Goal: Task Accomplishment & Management: Use online tool/utility

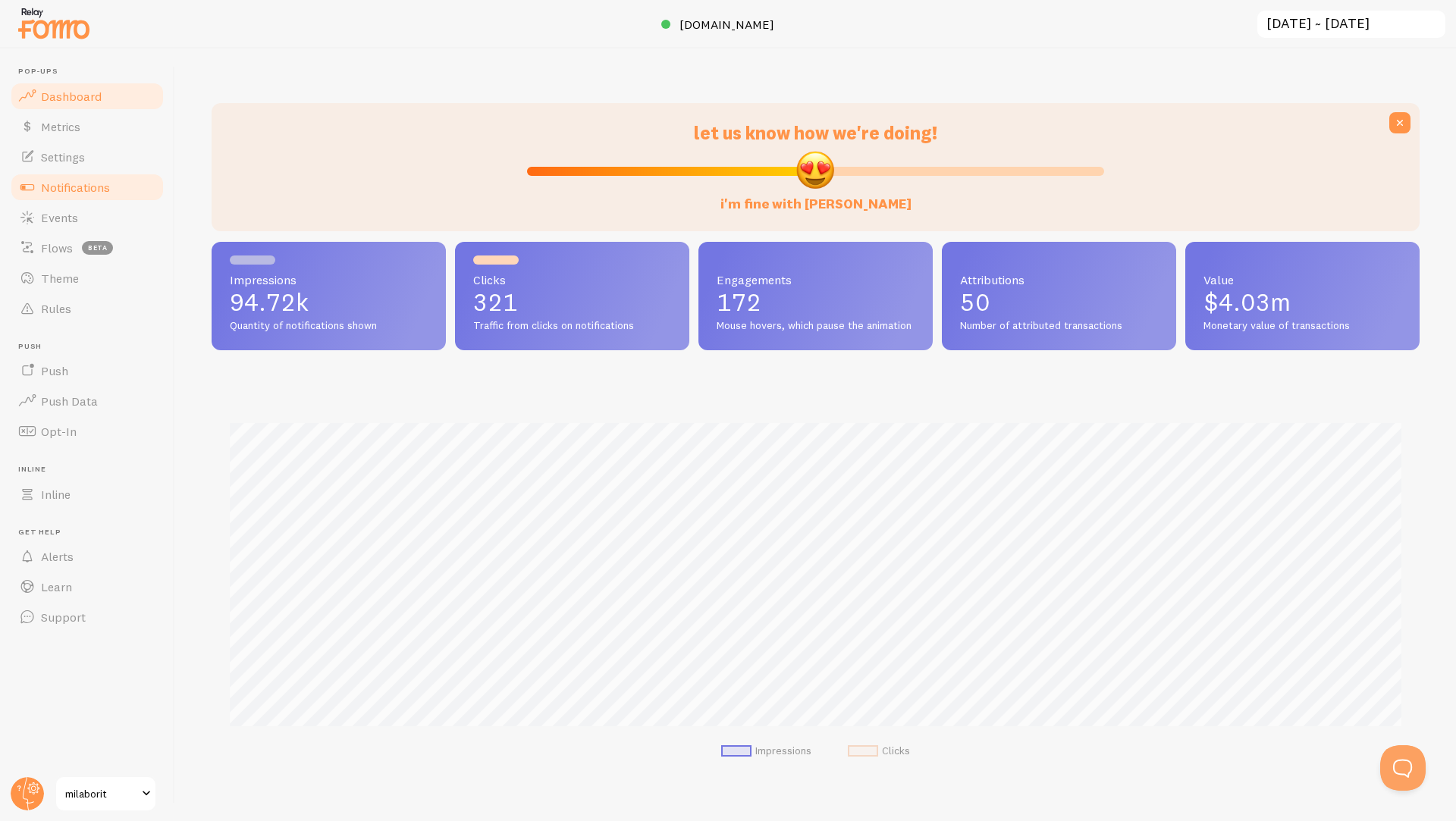
click at [69, 192] on span "Notifications" at bounding box center [76, 187] width 69 height 15
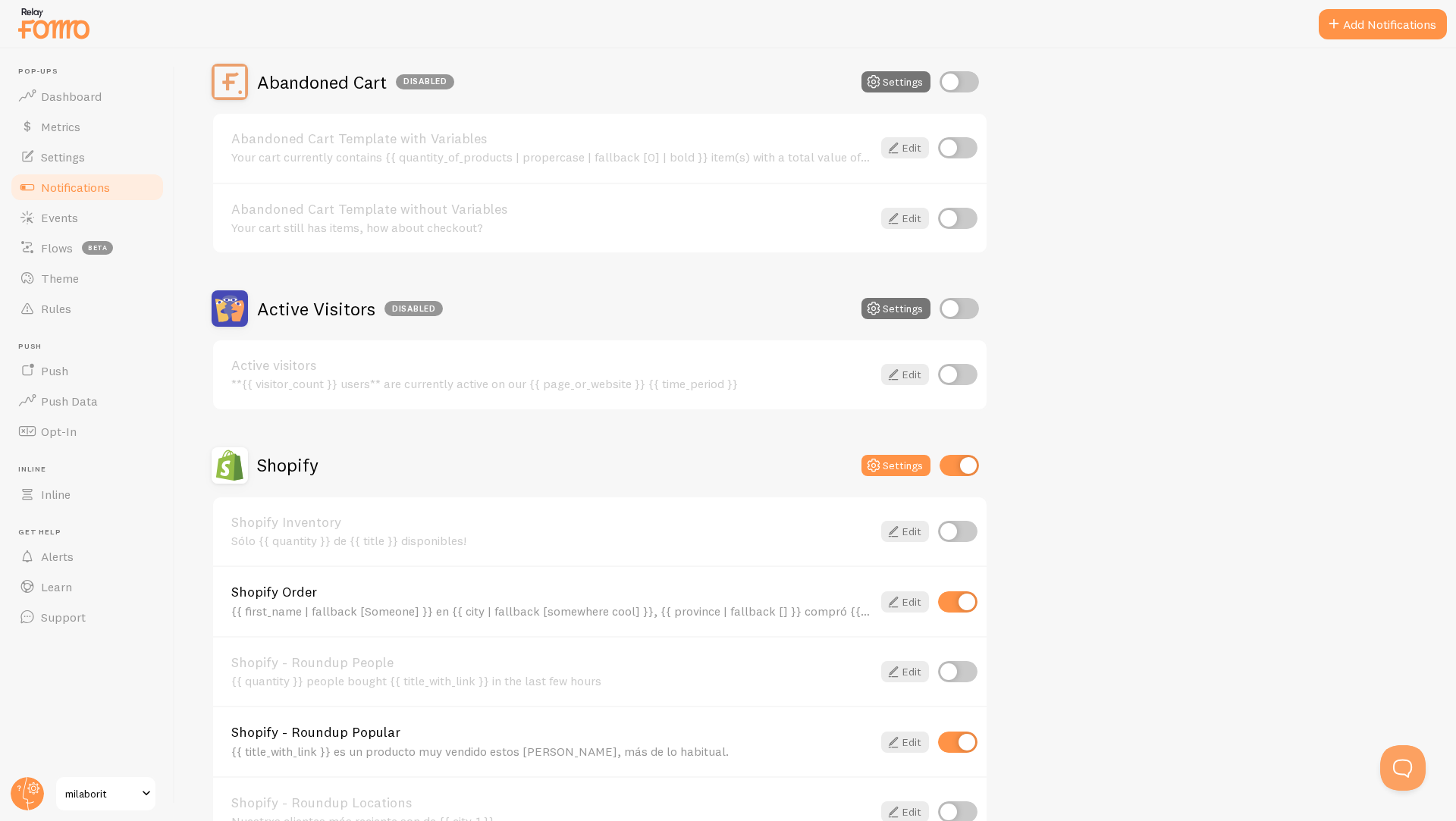
scroll to position [174, 0]
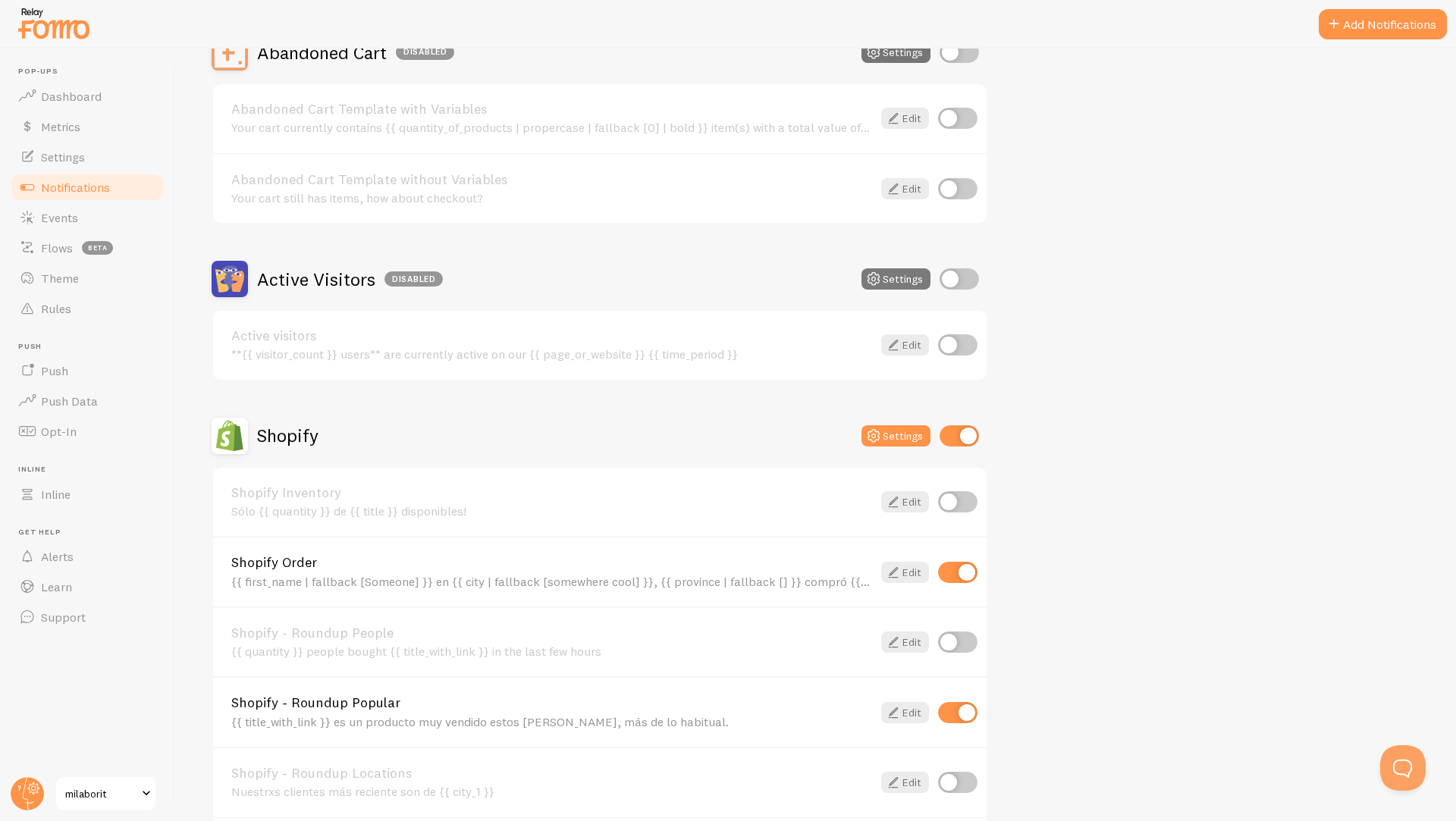
click at [893, 279] on button "Settings" at bounding box center [896, 279] width 69 height 22
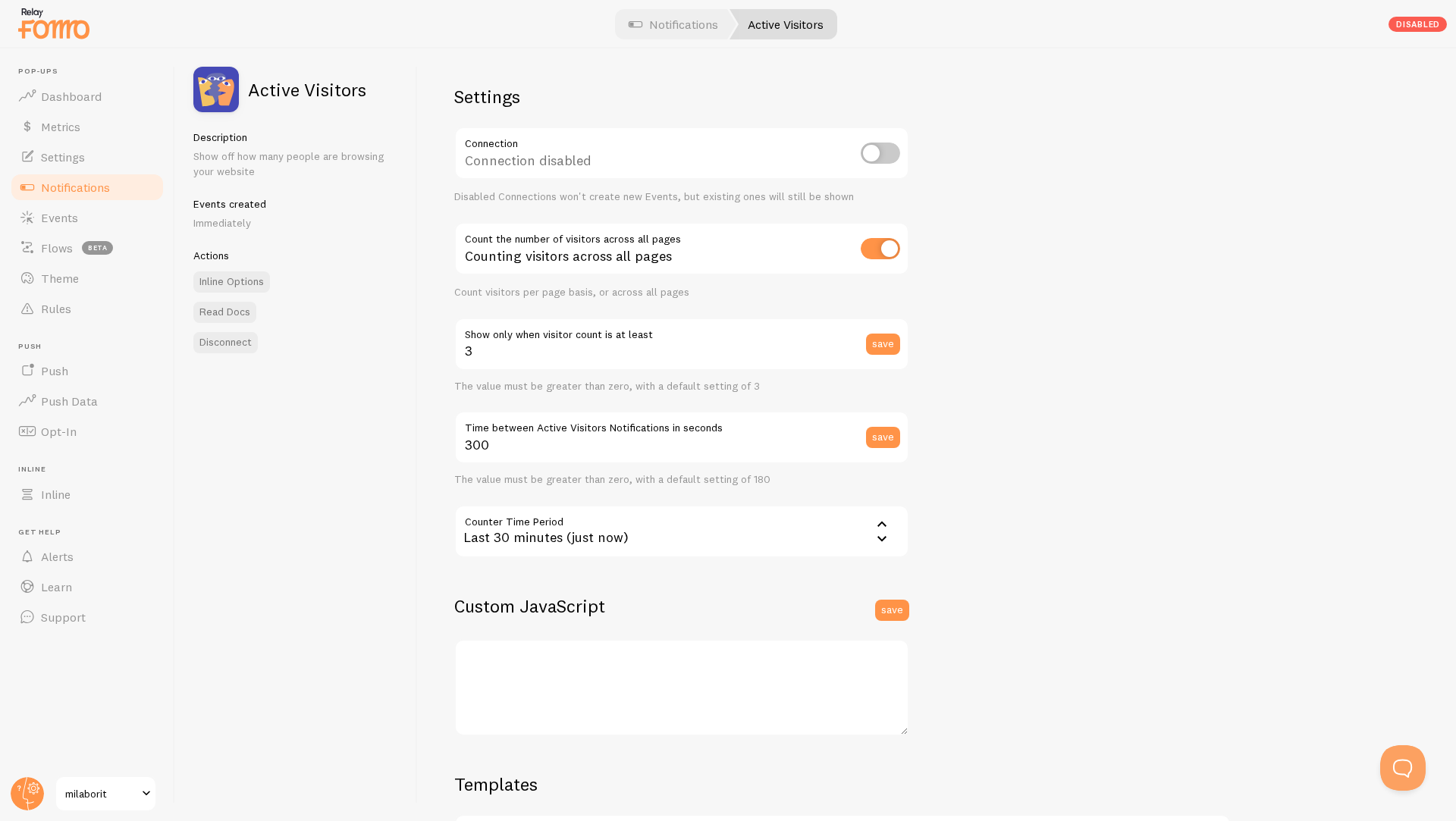
click at [766, 28] on link "Active Visitors" at bounding box center [782, 24] width 108 height 31
click at [77, 196] on link "Notifications" at bounding box center [87, 187] width 156 height 31
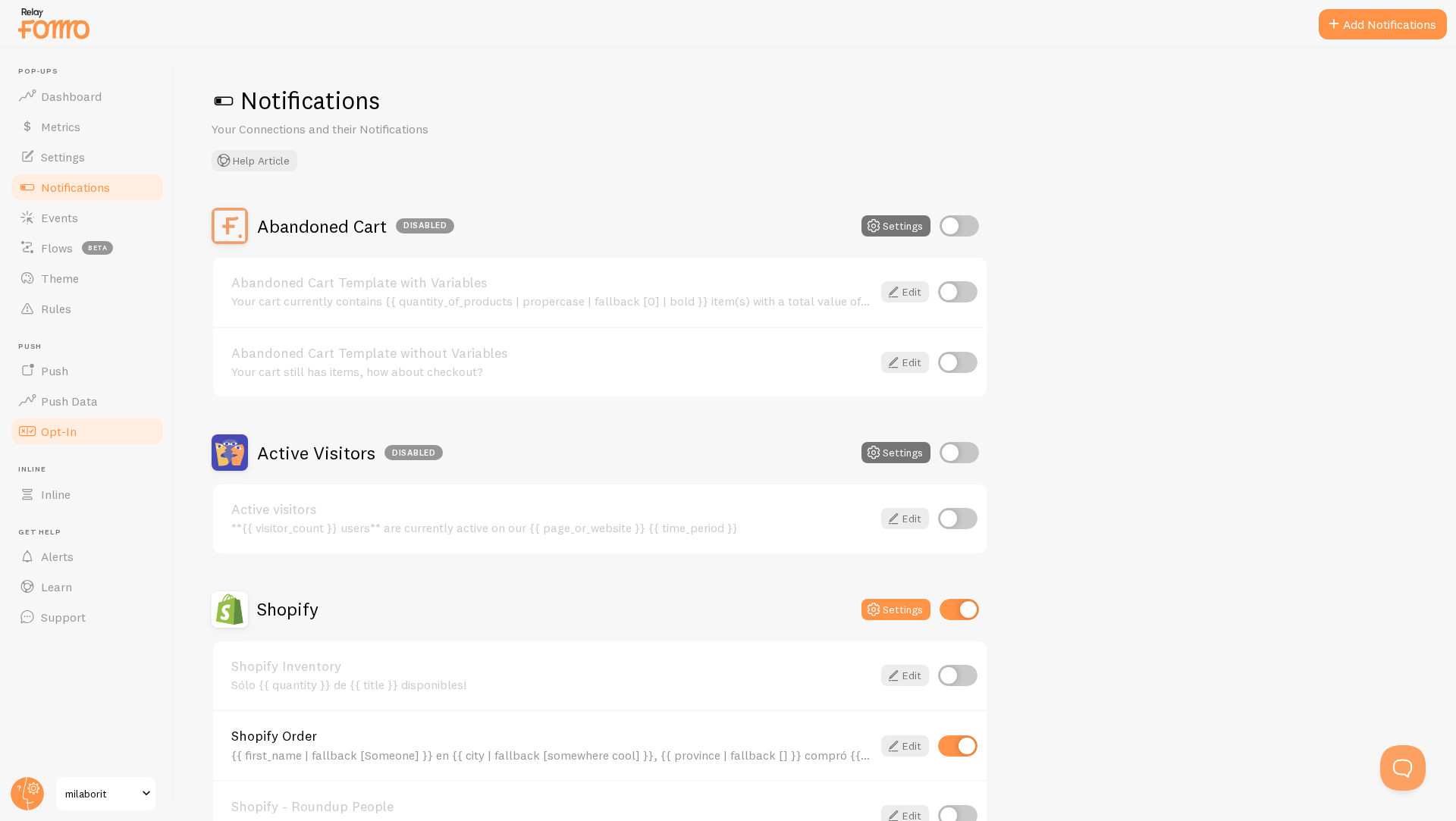
click at [54, 440] on link "Opt-In" at bounding box center [87, 431] width 156 height 31
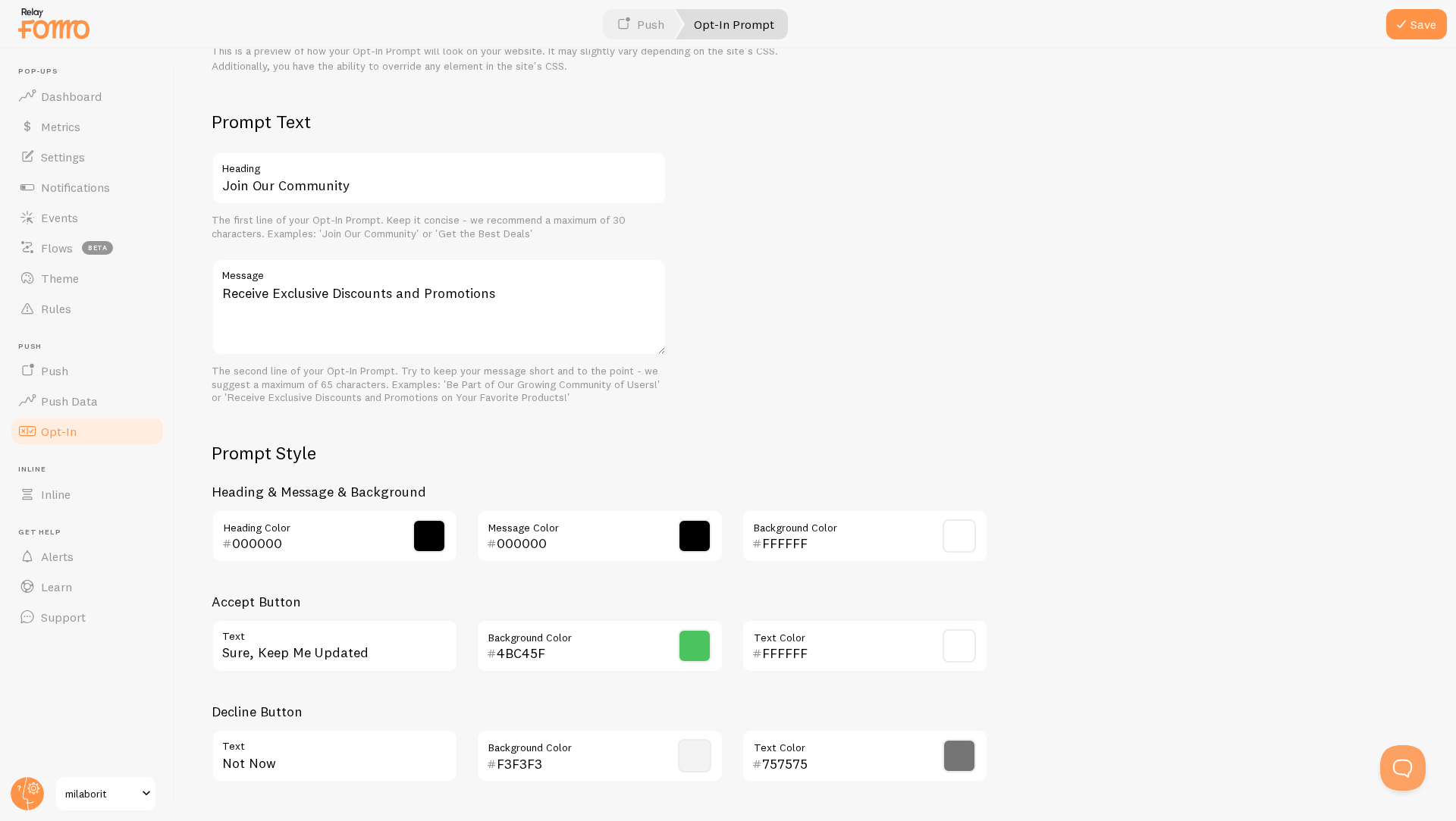
scroll to position [420, 0]
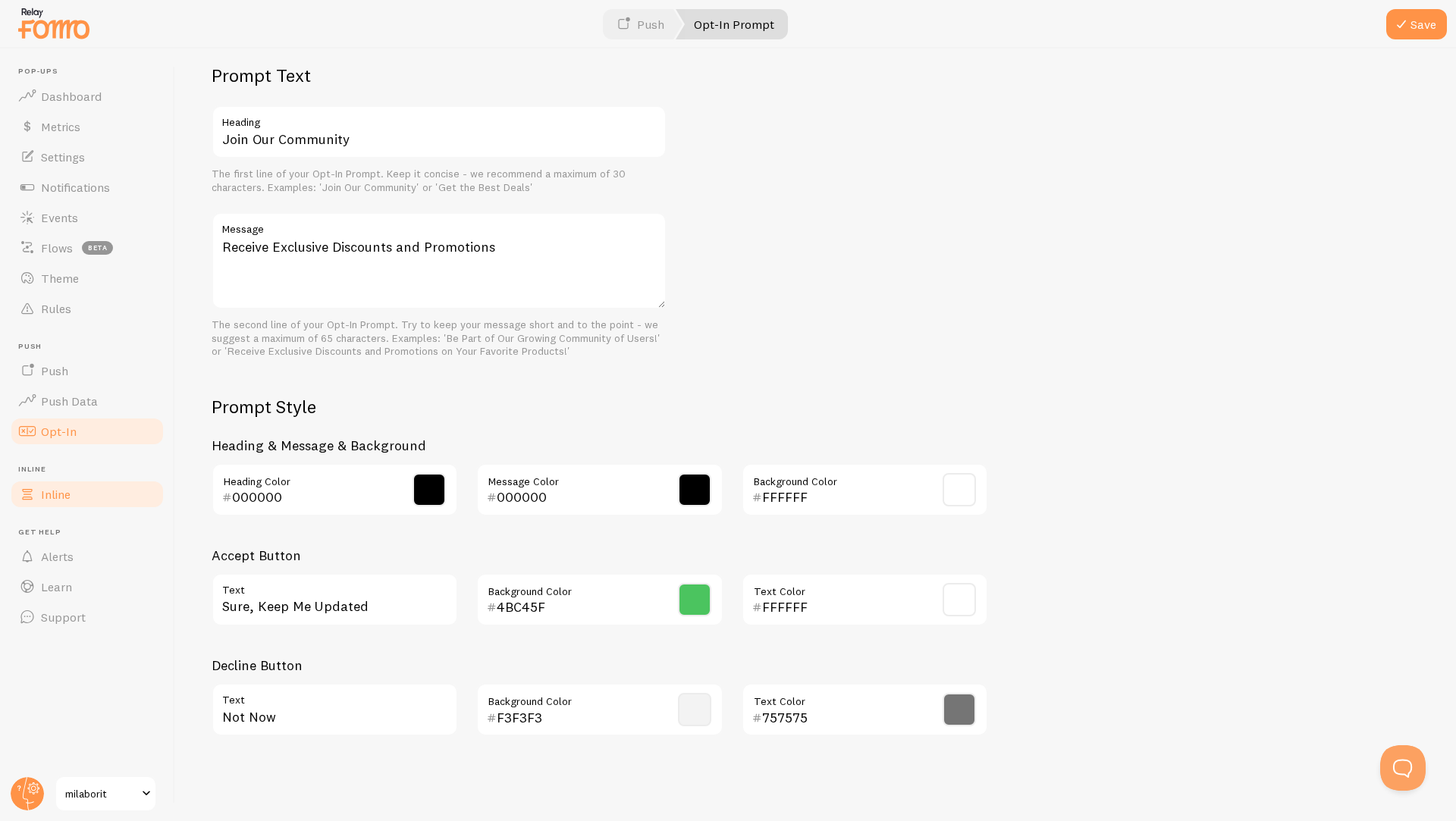
click at [72, 493] on link "Inline" at bounding box center [87, 494] width 156 height 31
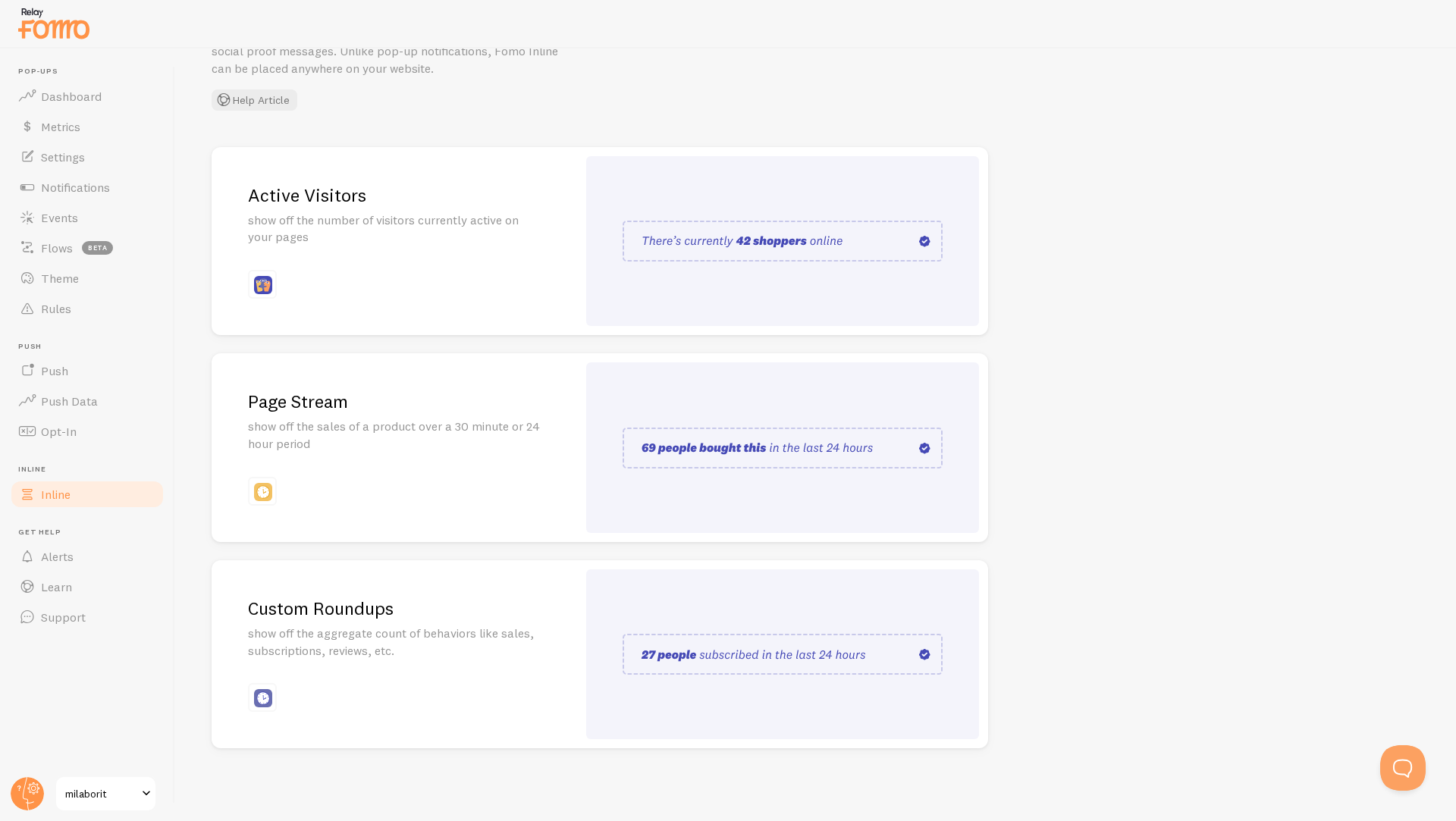
scroll to position [94, 0]
click at [696, 250] on img at bounding box center [782, 243] width 320 height 41
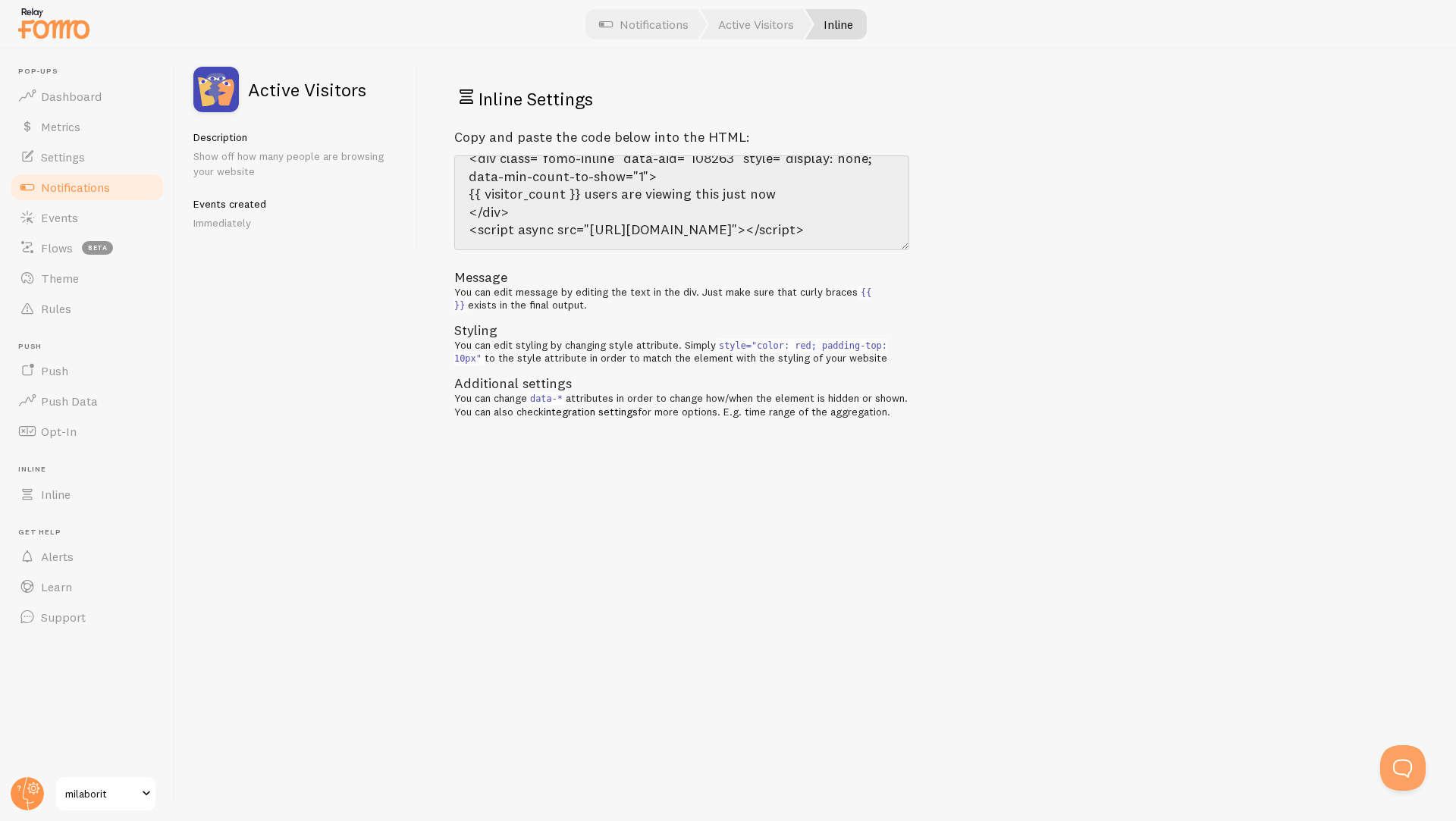
scroll to position [35, 0]
click at [772, 32] on link "Active Visitors" at bounding box center [756, 24] width 112 height 31
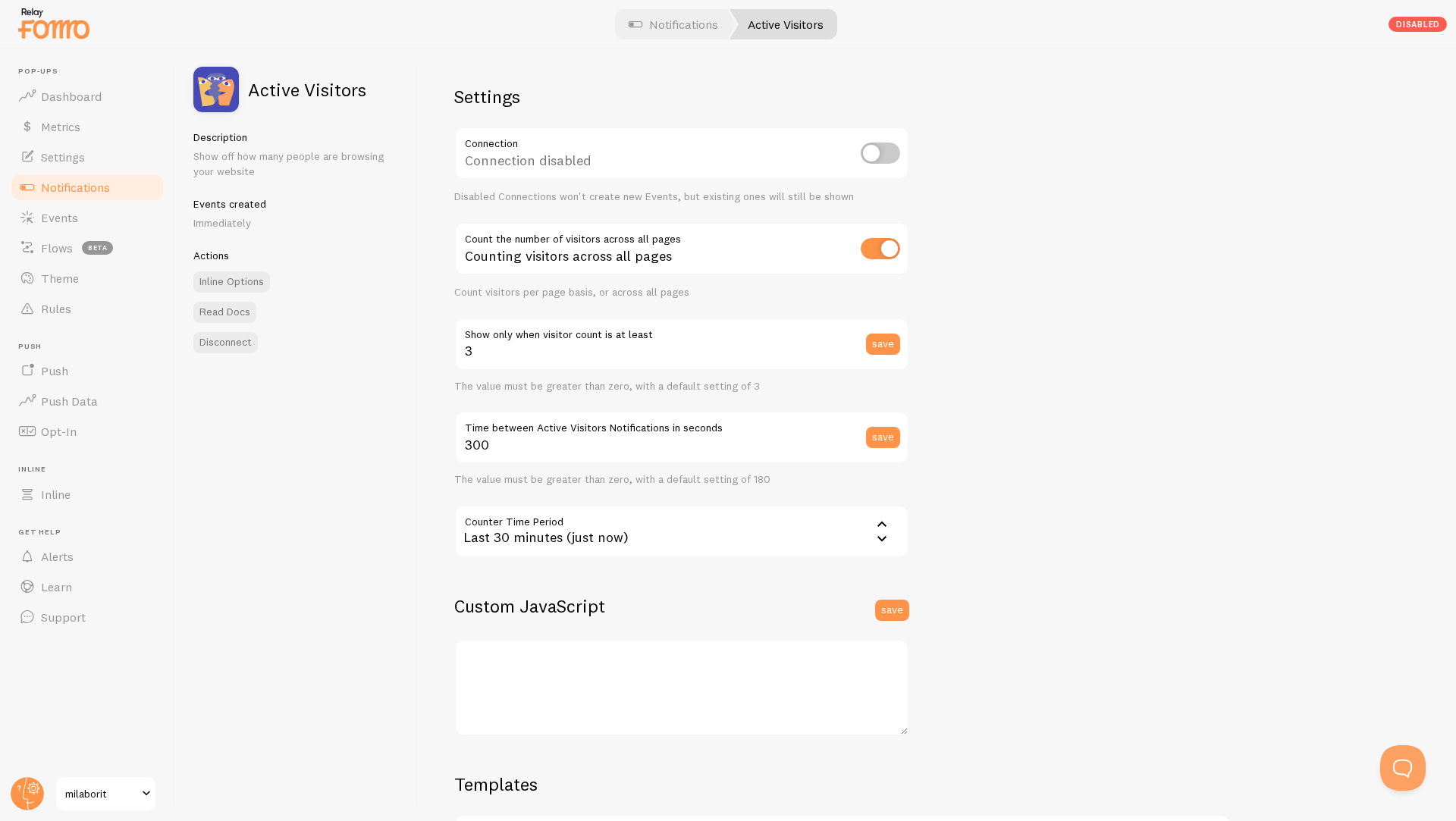
click at [771, 22] on link "Active Visitors" at bounding box center [782, 24] width 108 height 31
click at [54, 493] on span "Inline" at bounding box center [56, 493] width 30 height 15
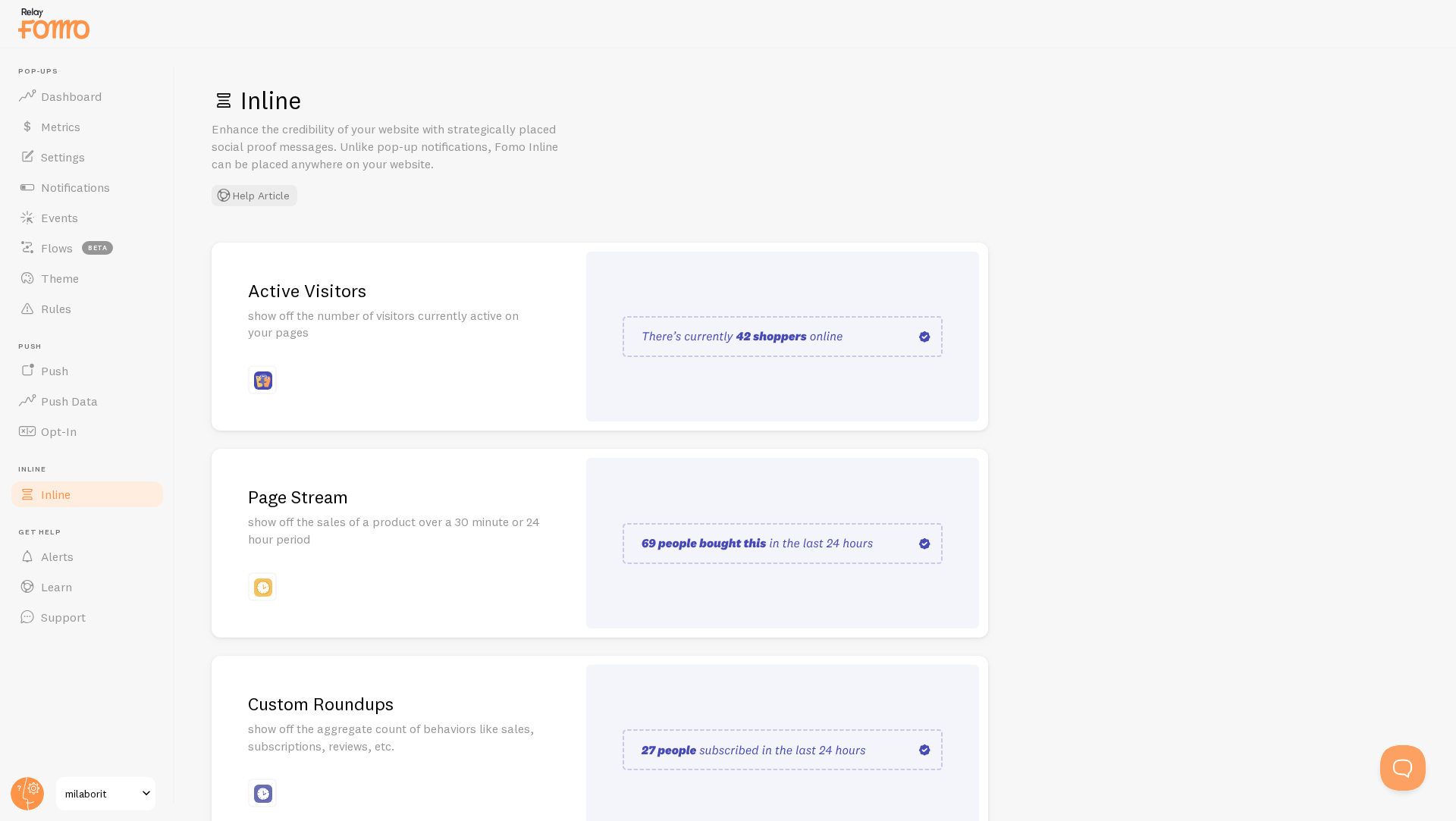
click at [818, 334] on img at bounding box center [782, 336] width 320 height 41
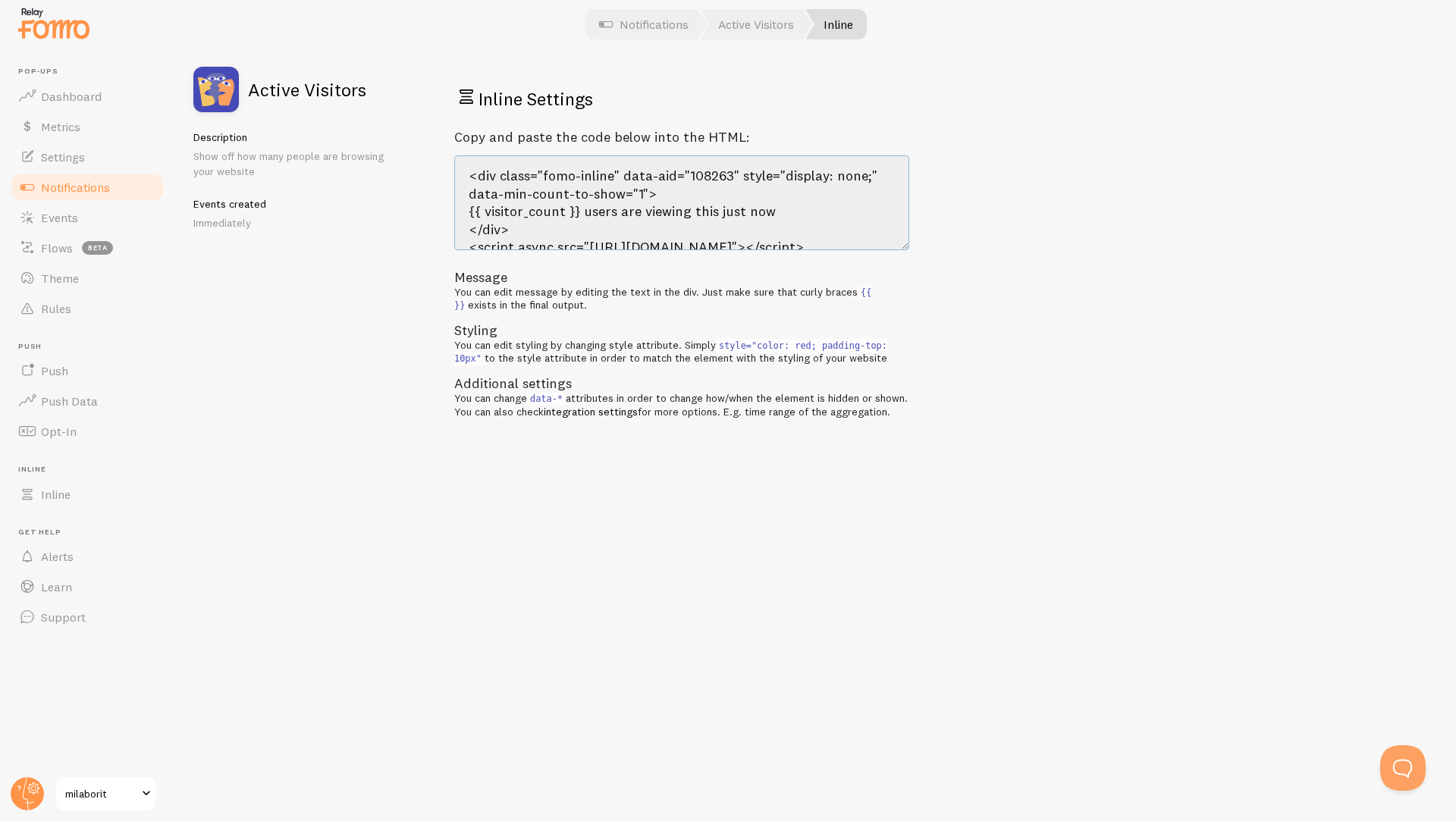
scroll to position [35, 0]
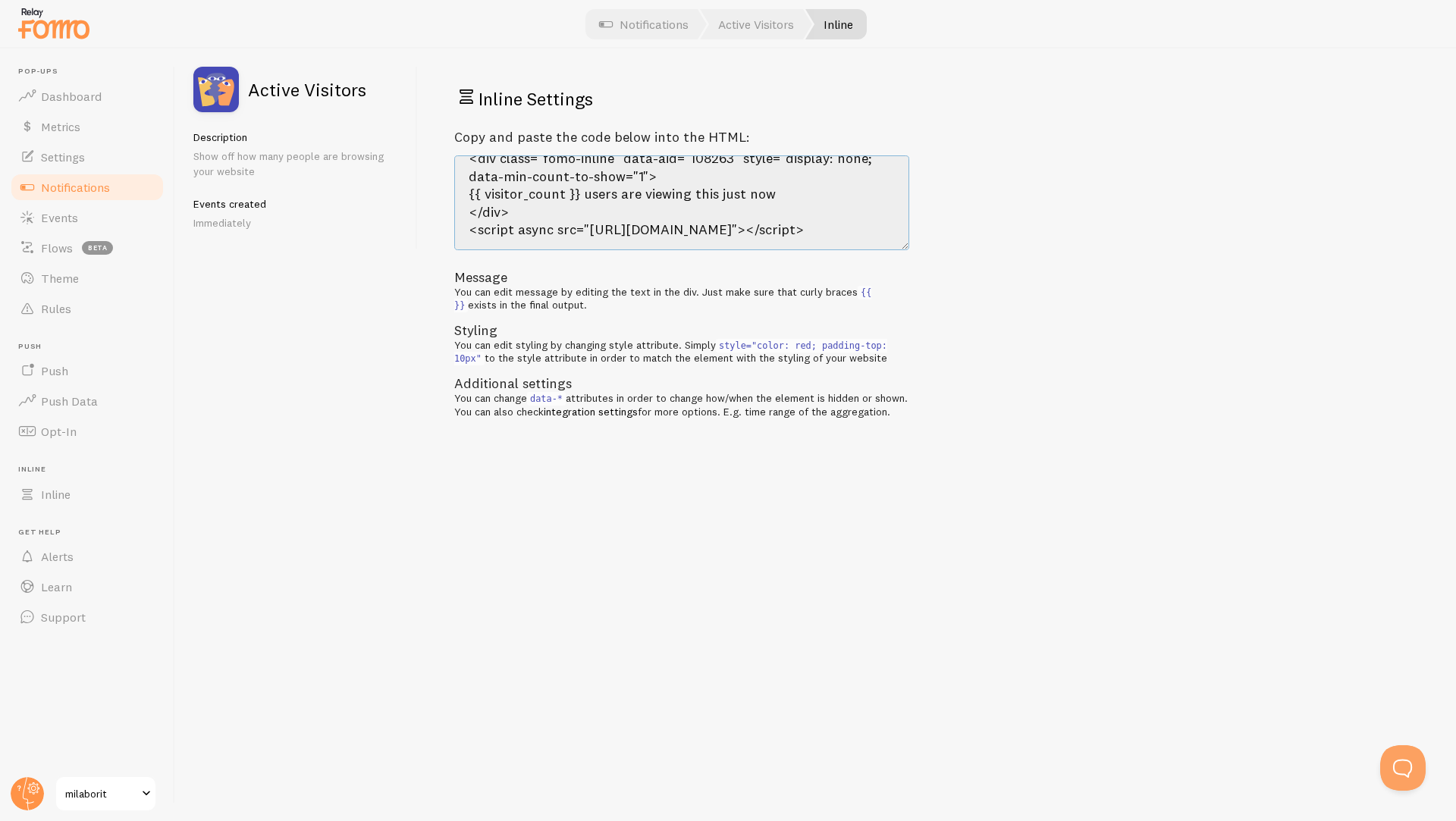
drag, startPoint x: 464, startPoint y: 176, endPoint x: 693, endPoint y: 263, distance: 245.0
click at [693, 263] on div "Copy and paste the code below into the HTML: <div class="fomo-inline" data-aid=…" at bounding box center [681, 274] width 455 height 290
